Goal: Find specific page/section: Find specific page/section

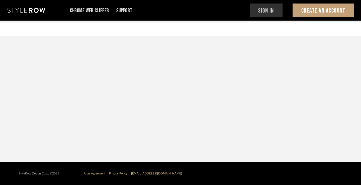
click at [273, 9] on button "Sign In" at bounding box center [265, 11] width 33 height 14
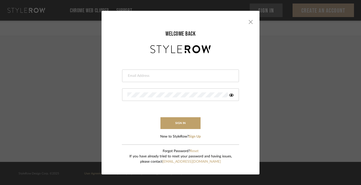
click at [159, 75] on input "email" at bounding box center [179, 75] width 105 height 5
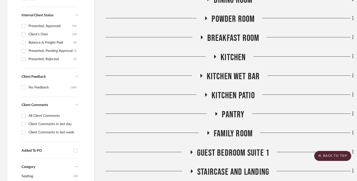
scroll to position [325, 0]
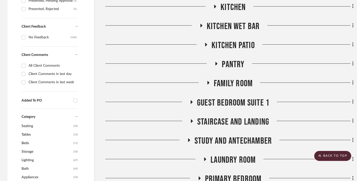
click at [191, 101] on icon at bounding box center [192, 102] width 2 height 4
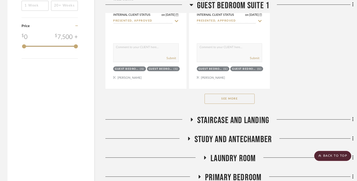
scroll to position [1026, 0]
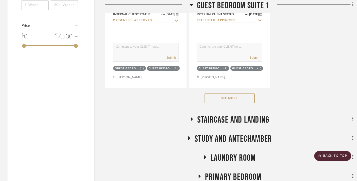
click at [236, 96] on button "See More" at bounding box center [230, 98] width 50 height 10
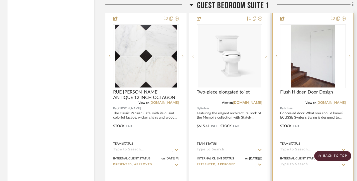
scroll to position [1327, 0]
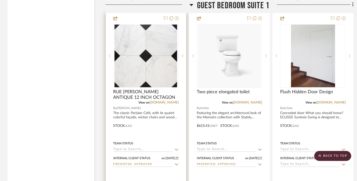
click at [138, 59] on img "0" at bounding box center [146, 56] width 63 height 63
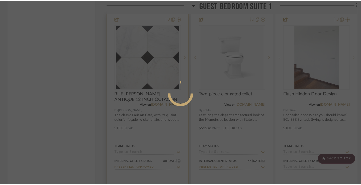
scroll to position [0, 0]
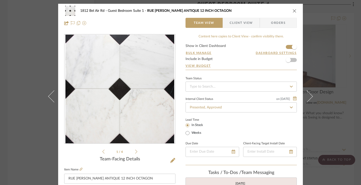
click at [15, 68] on div "1812 Bel Air Rd Guest Bedroom Suite 1 RUE PIERRE BLANC ANTIQUE 12 INCH OCTAGON …" at bounding box center [180, 92] width 361 height 185
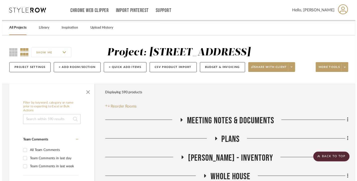
scroll to position [1327, 0]
